Goal: Task Accomplishment & Management: Manage account settings

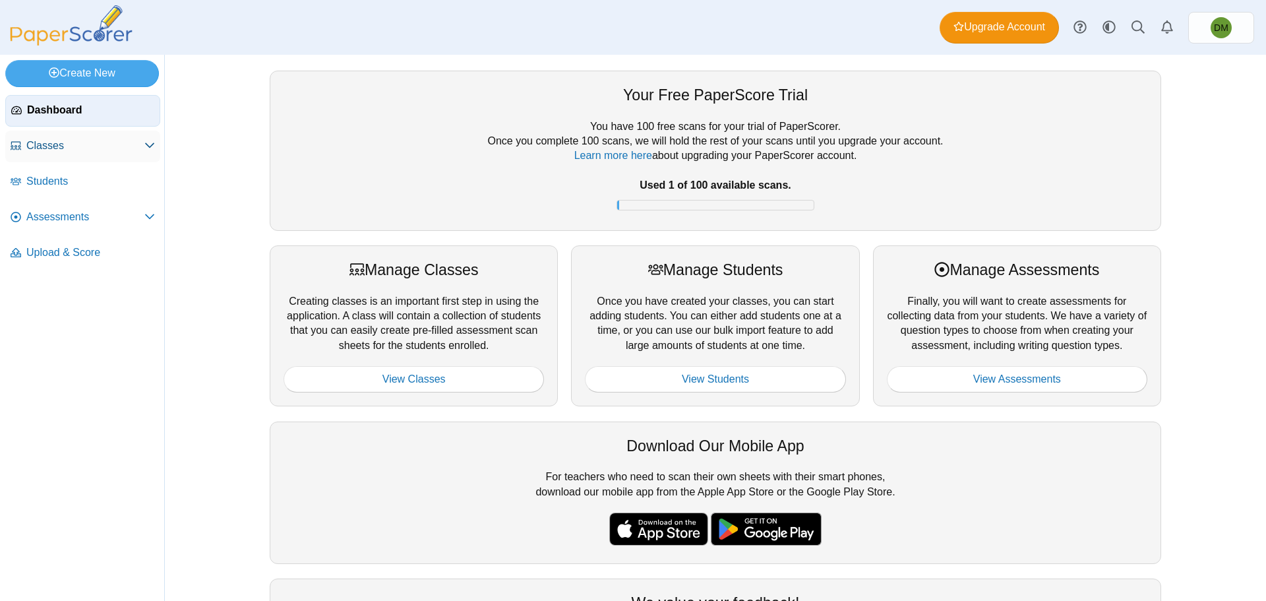
click at [86, 143] on span "Classes" at bounding box center [85, 146] width 118 height 15
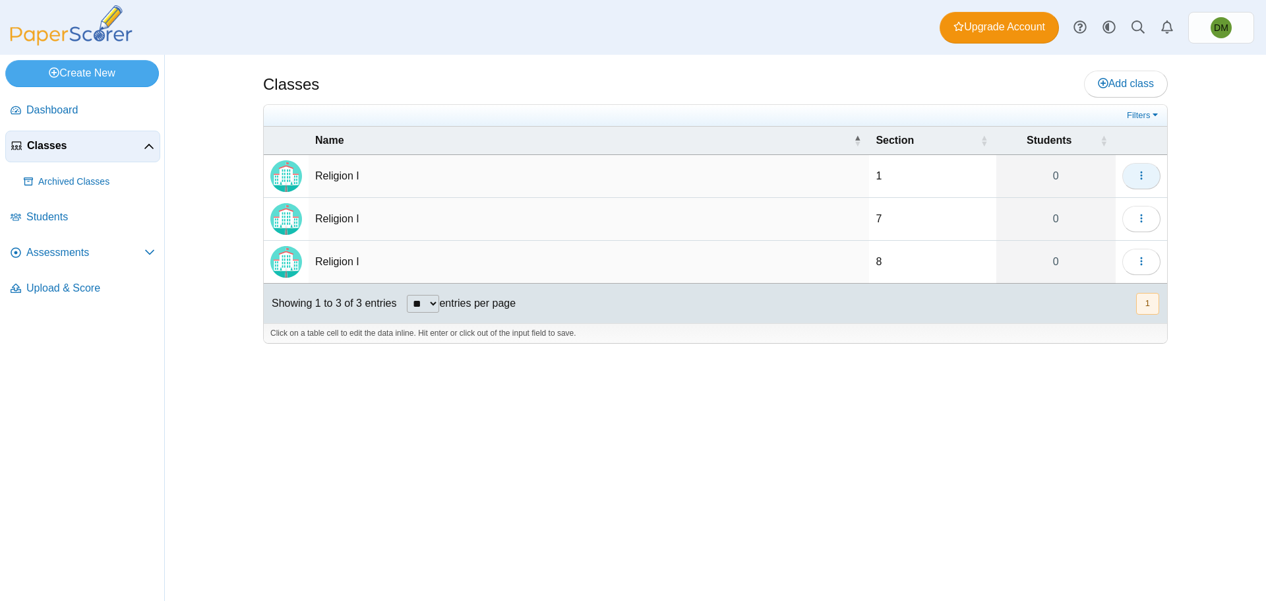
click at [1152, 175] on button "button" at bounding box center [1142, 176] width 38 height 26
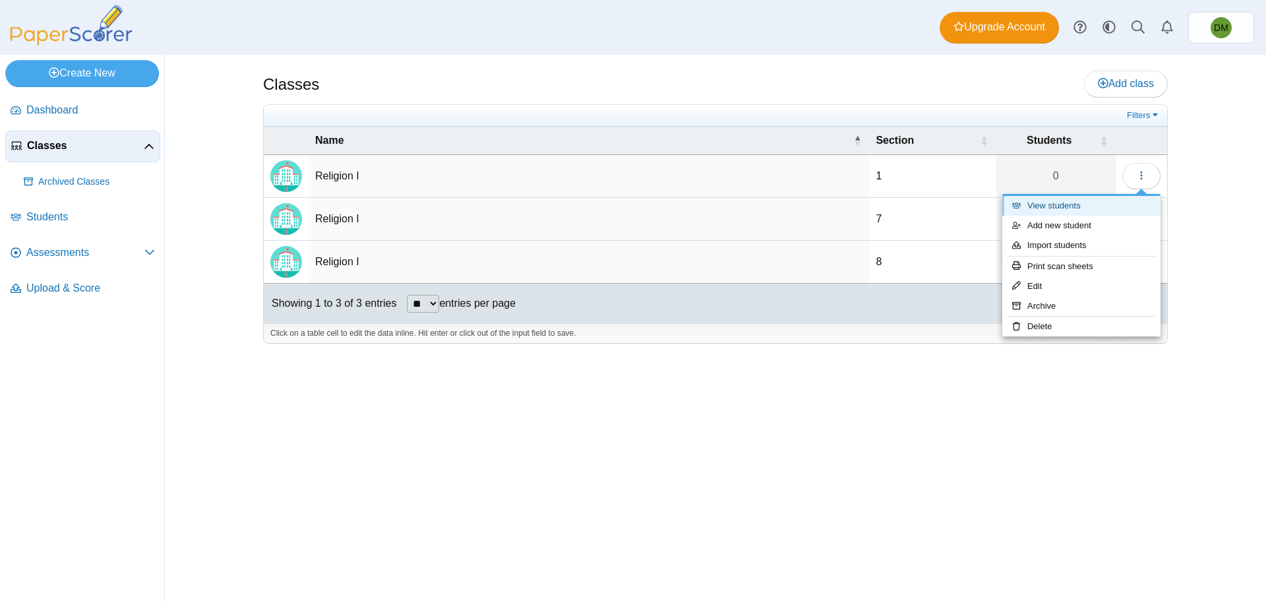
click at [1090, 208] on link "View students" at bounding box center [1082, 206] width 158 height 20
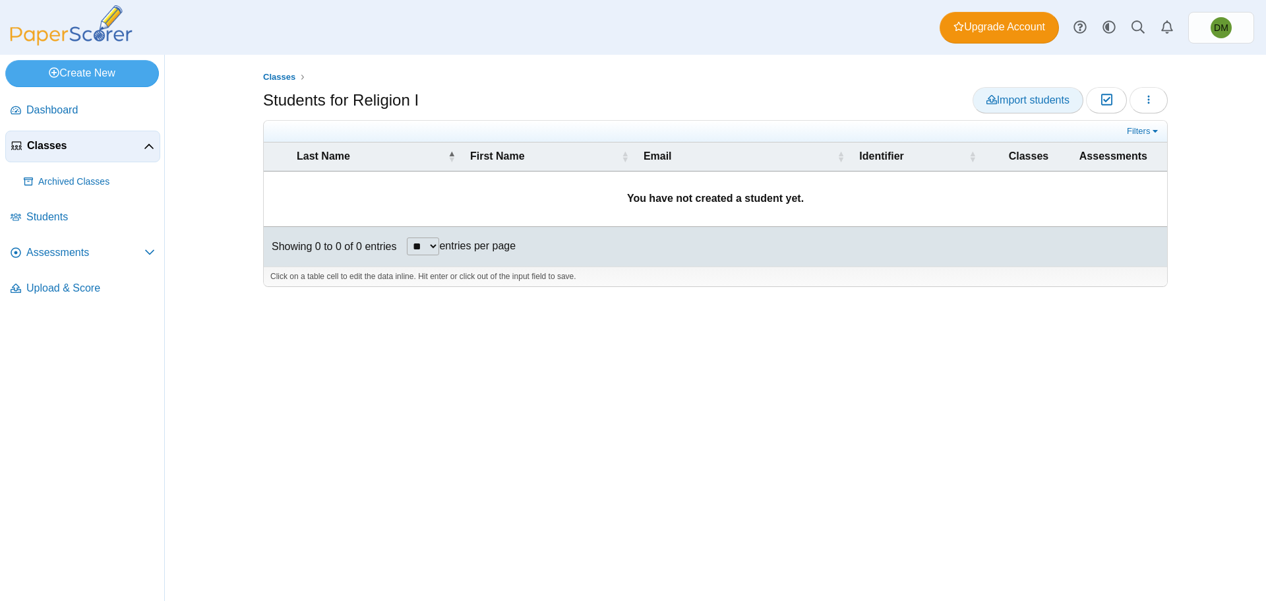
click at [1056, 102] on span "Import students" at bounding box center [1028, 99] width 83 height 11
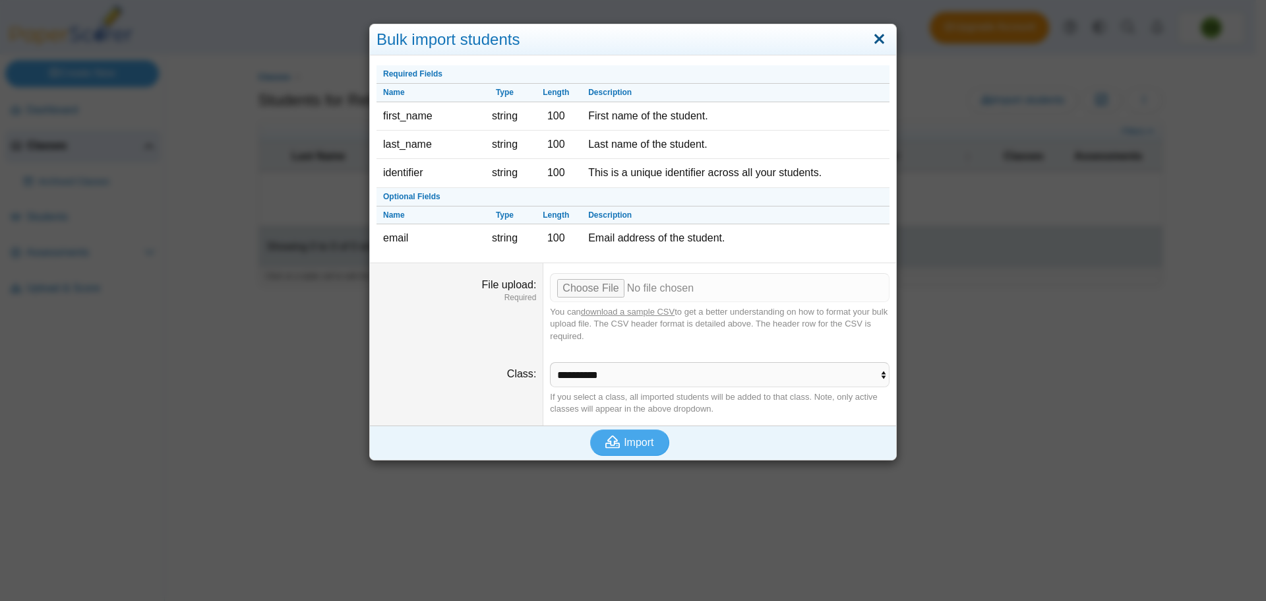
click at [877, 40] on link "Close" at bounding box center [879, 39] width 20 height 22
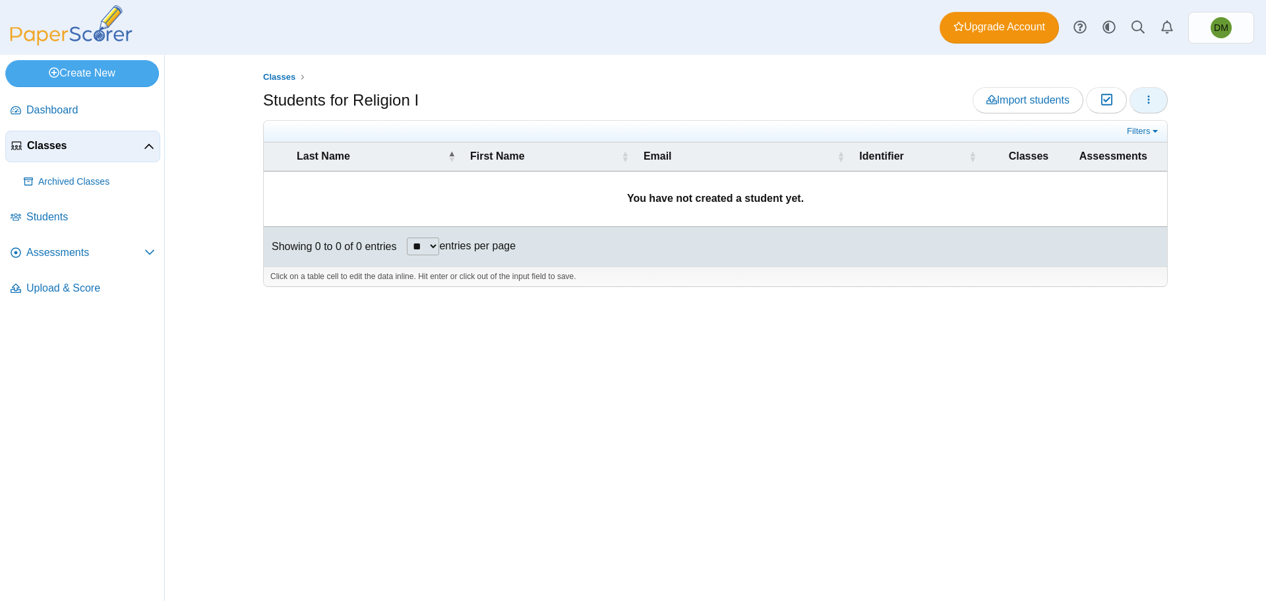
click at [1142, 96] on button "button" at bounding box center [1149, 100] width 38 height 26
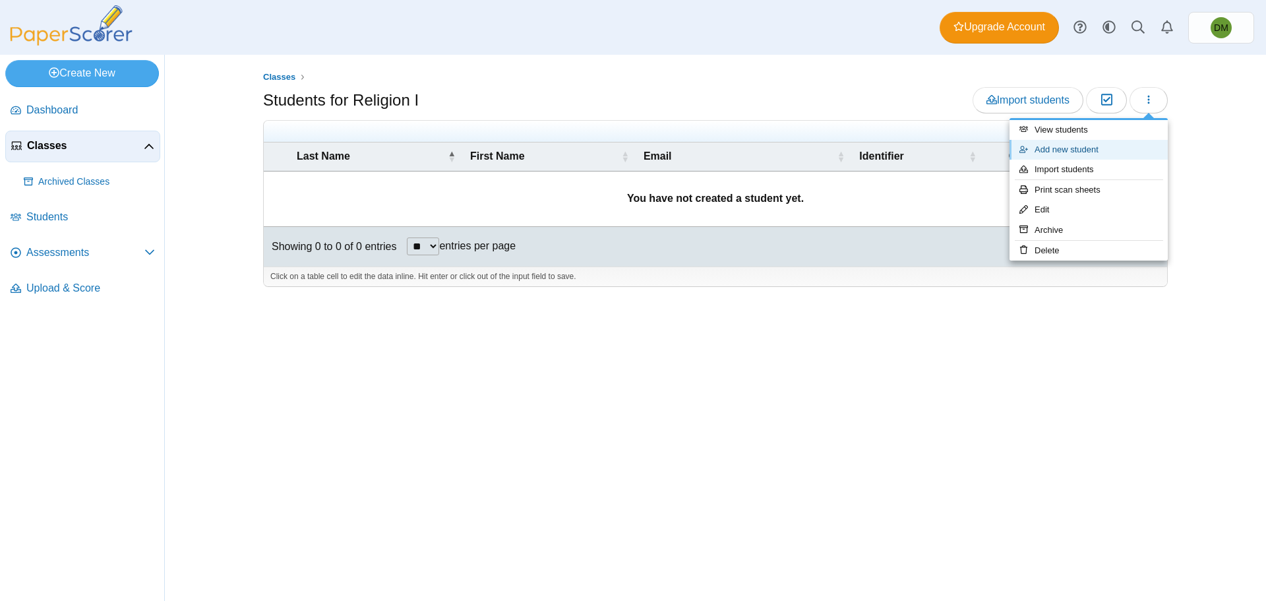
click at [1096, 143] on link "Add new student" at bounding box center [1089, 150] width 158 height 20
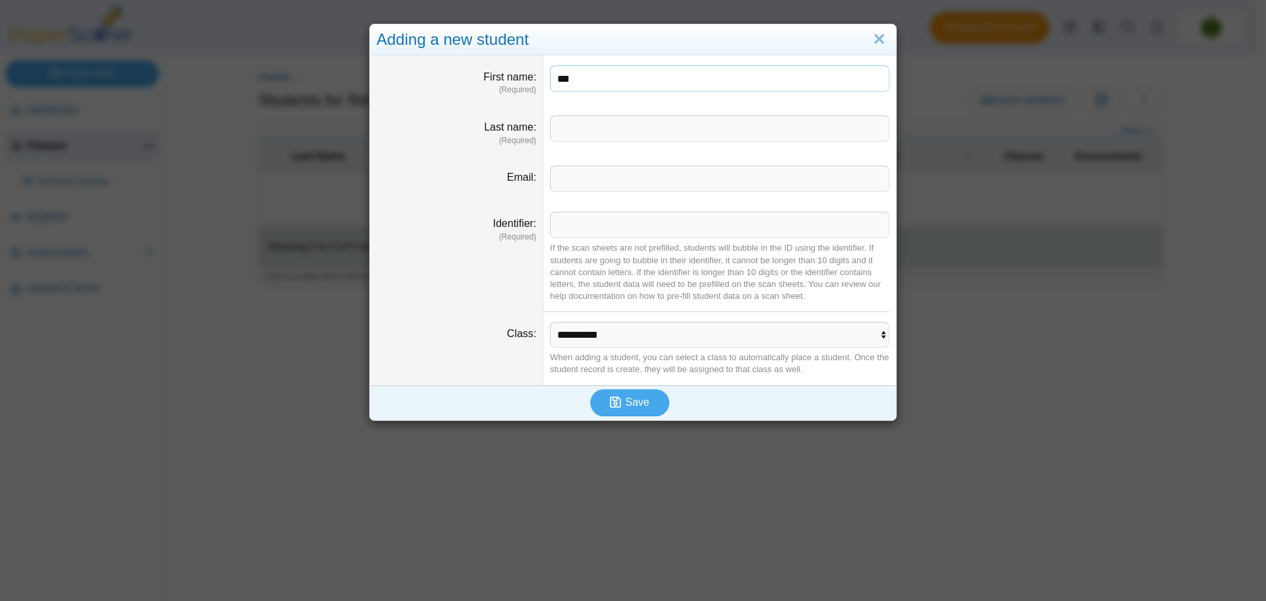
type input "***"
type input "********"
click at [875, 40] on link "Close" at bounding box center [879, 39] width 20 height 22
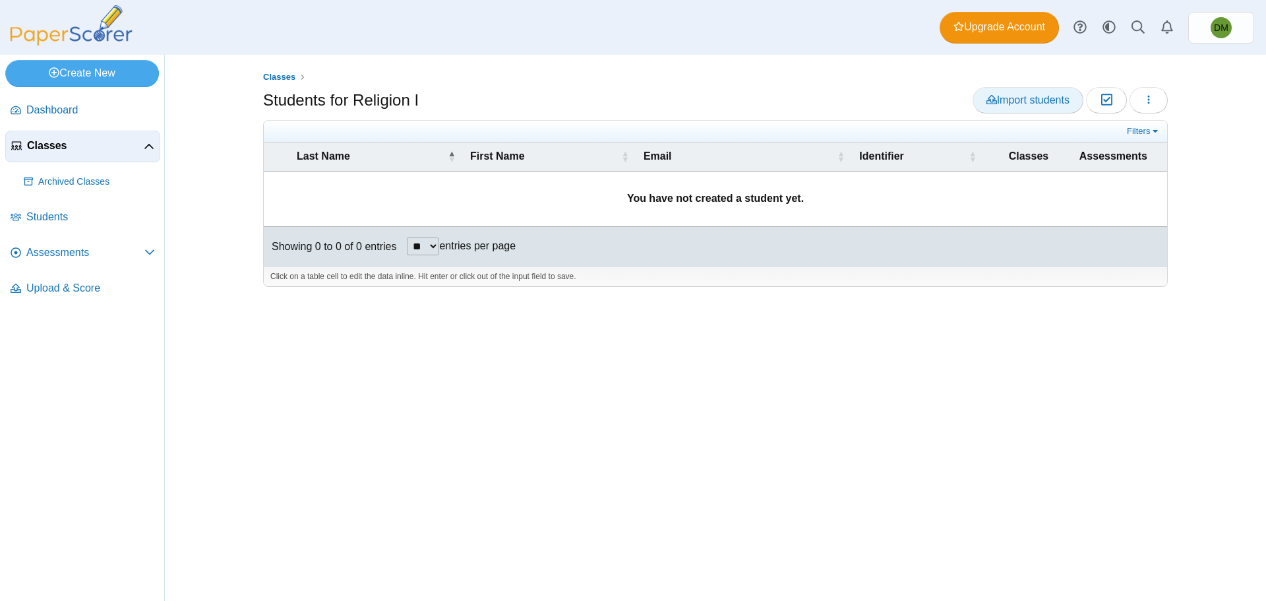
click at [987, 106] on span "Import students" at bounding box center [1028, 99] width 83 height 11
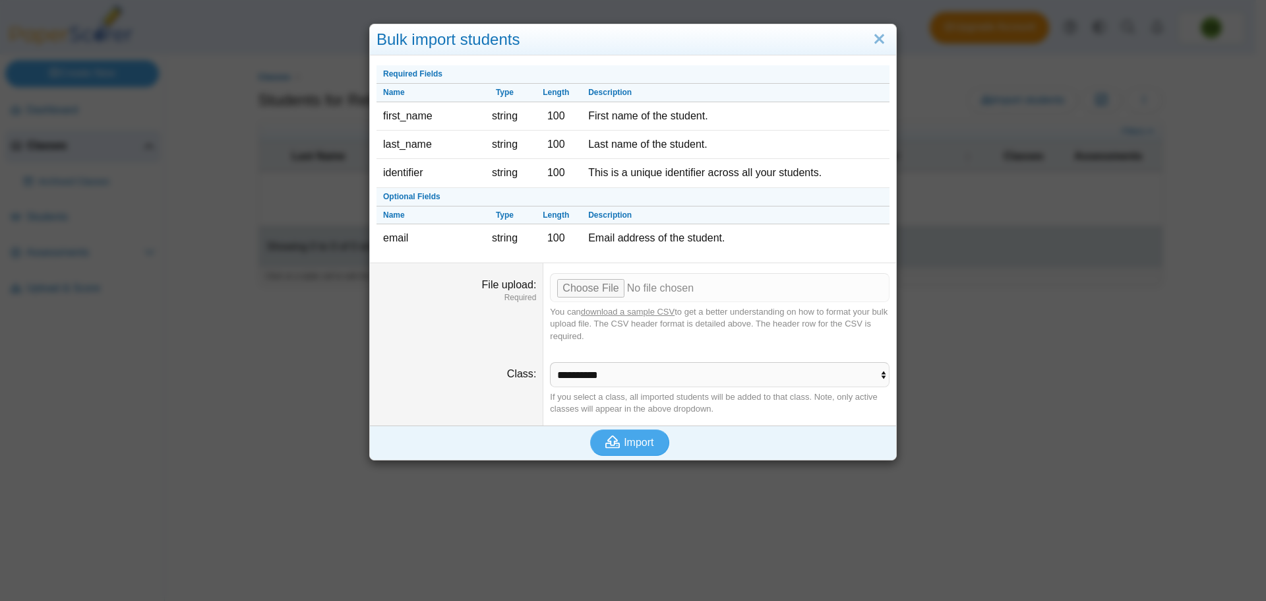
click at [599, 311] on link "download a sample CSV" at bounding box center [628, 312] width 94 height 10
click at [869, 37] on link "Close" at bounding box center [879, 39] width 20 height 22
